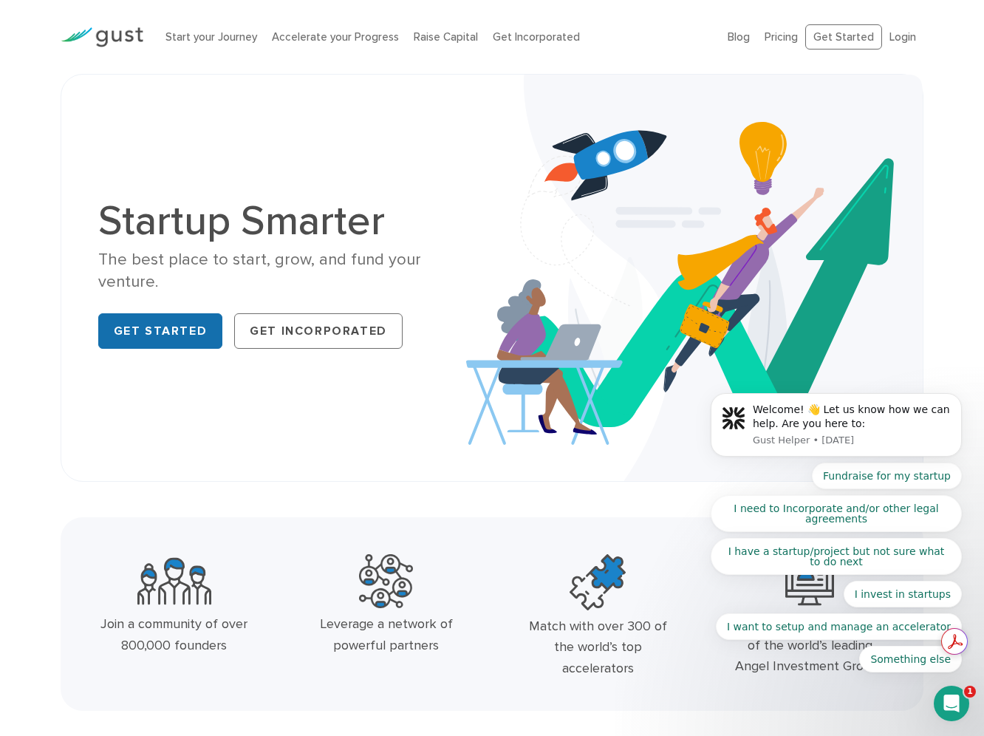
click at [171, 324] on link "Get Started" at bounding box center [160, 330] width 125 height 35
click at [903, 38] on link "Login" at bounding box center [902, 36] width 27 height 13
